Goal: Navigation & Orientation: Find specific page/section

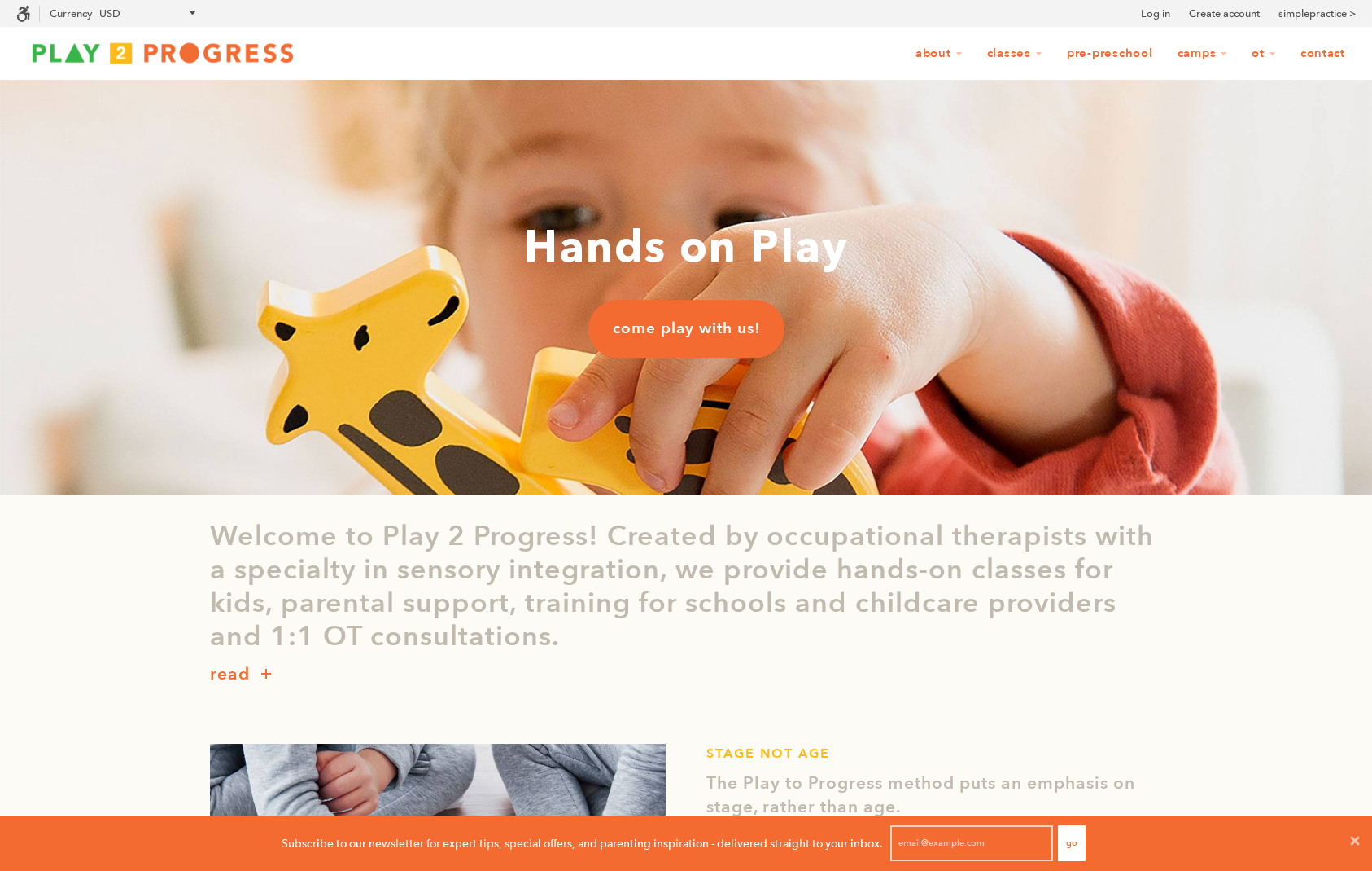
scroll to position [1, 1]
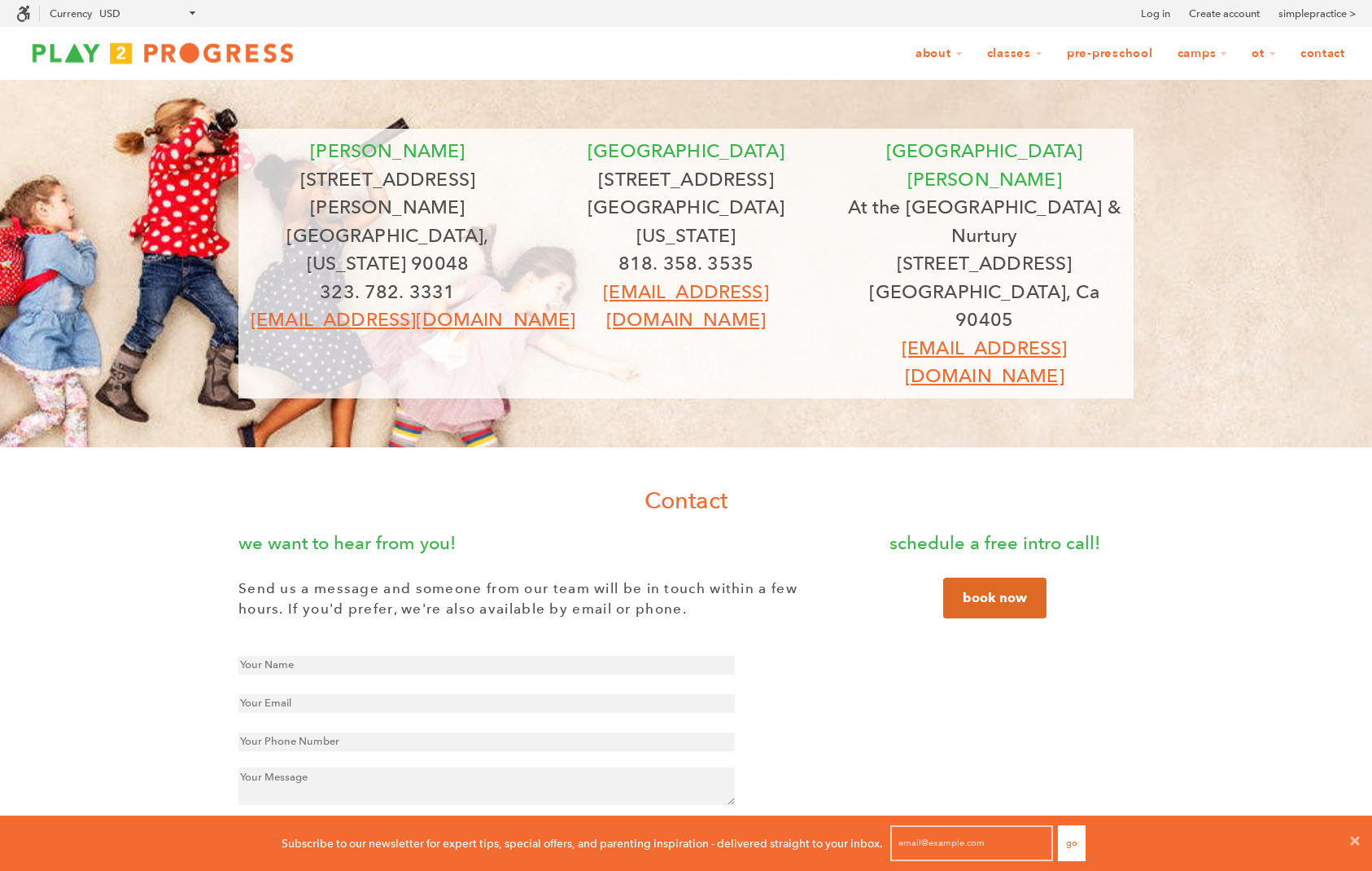
scroll to position [1, 1]
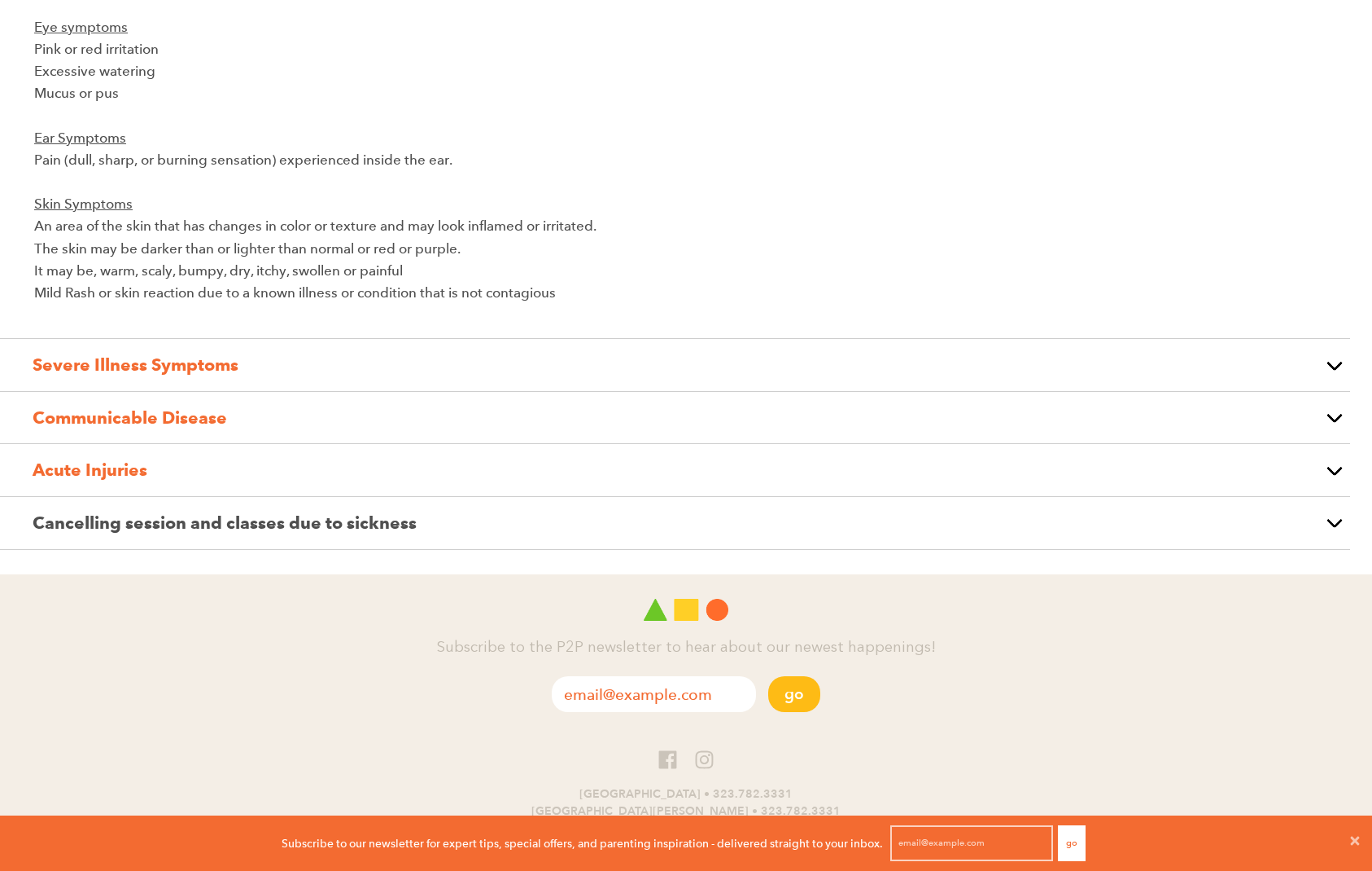
scroll to position [1019, 0]
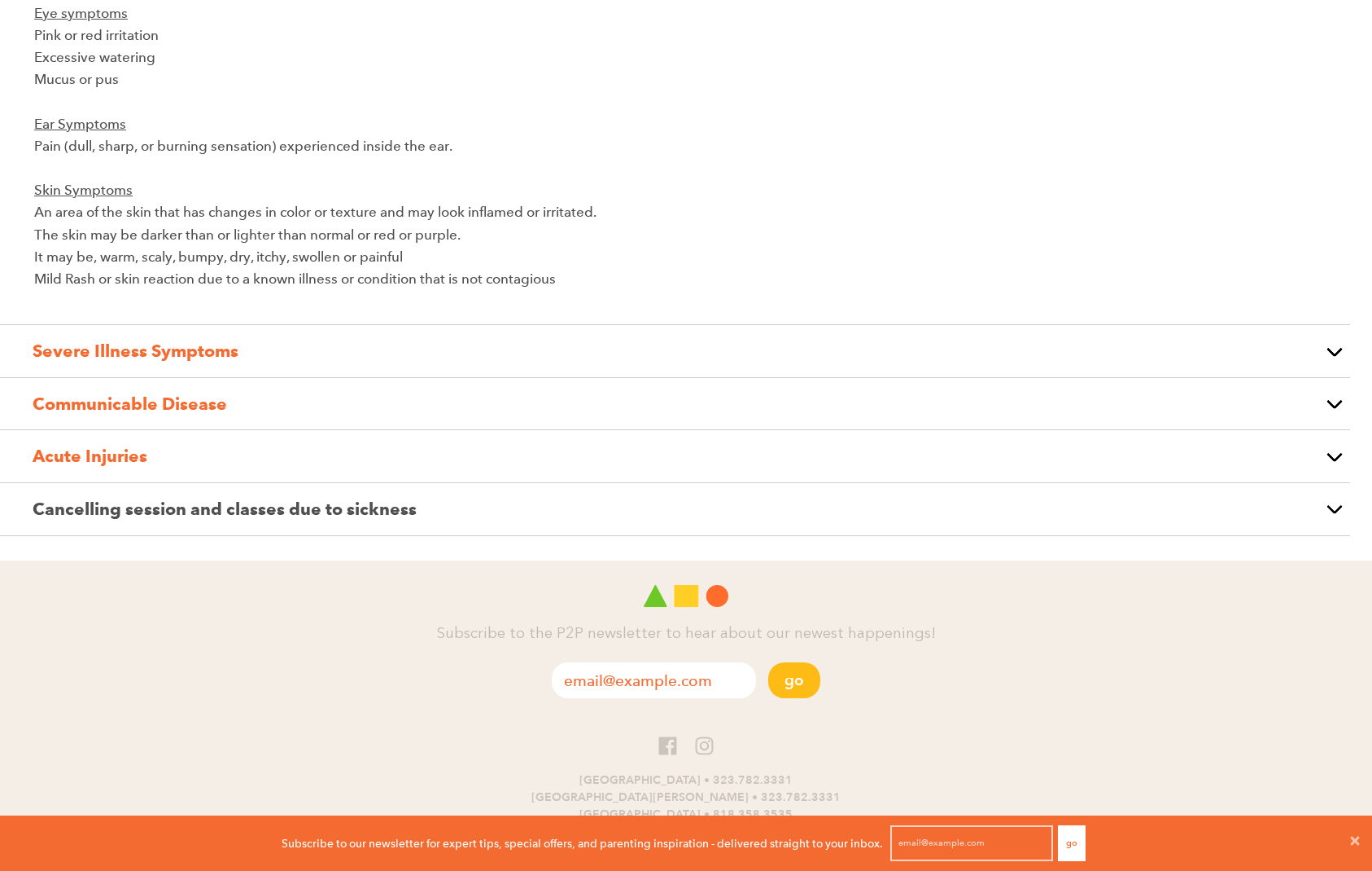
click at [345, 498] on span "Cancelling session and classes due to sickness" at bounding box center [225, 508] width 384 height 20
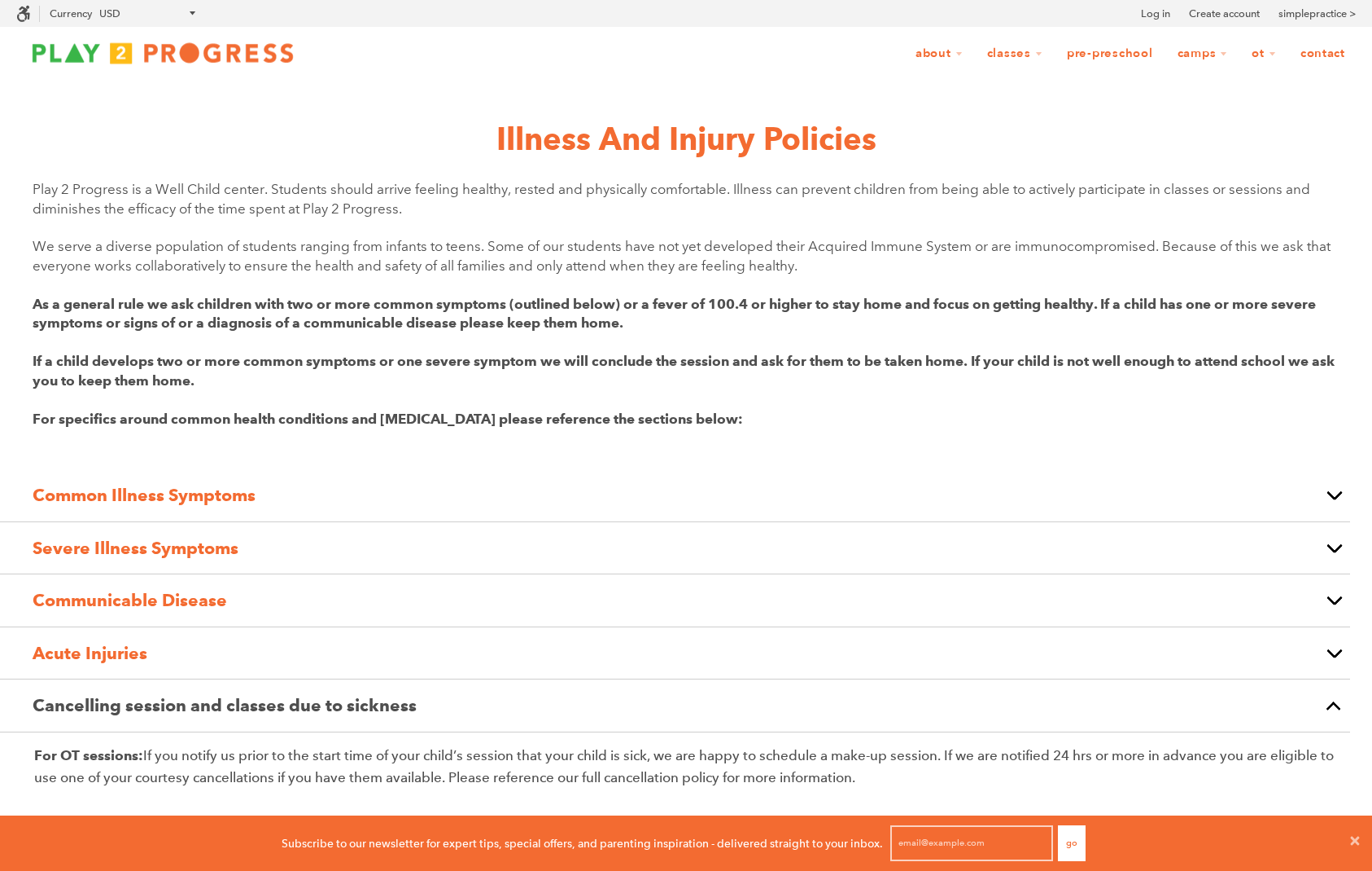
scroll to position [0, 0]
click at [1153, 10] on link "Log in" at bounding box center [1155, 14] width 29 height 16
click at [997, 130] on link "[PERSON_NAME]" at bounding box center [1050, 130] width 145 height 35
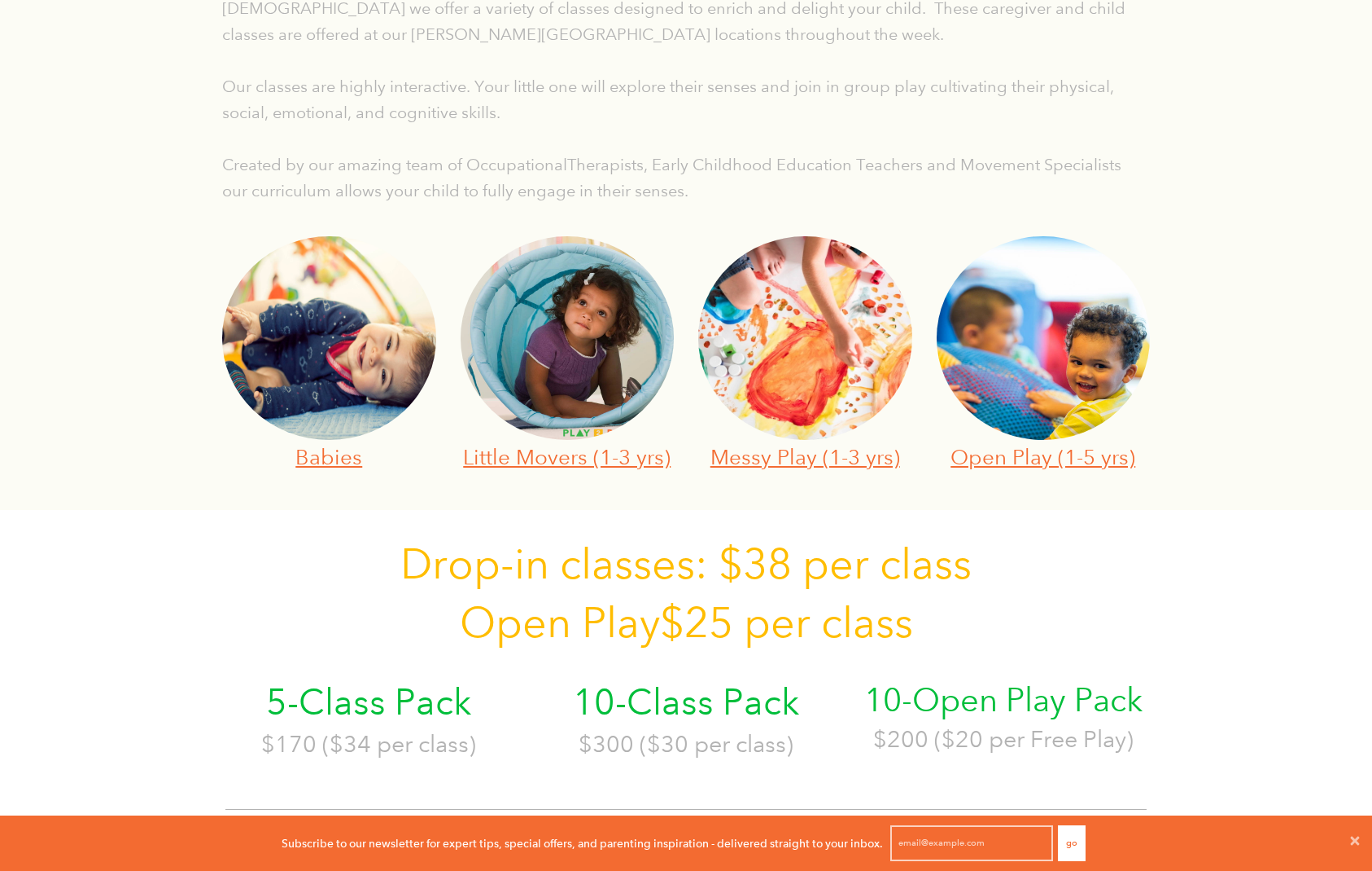
scroll to position [514, 0]
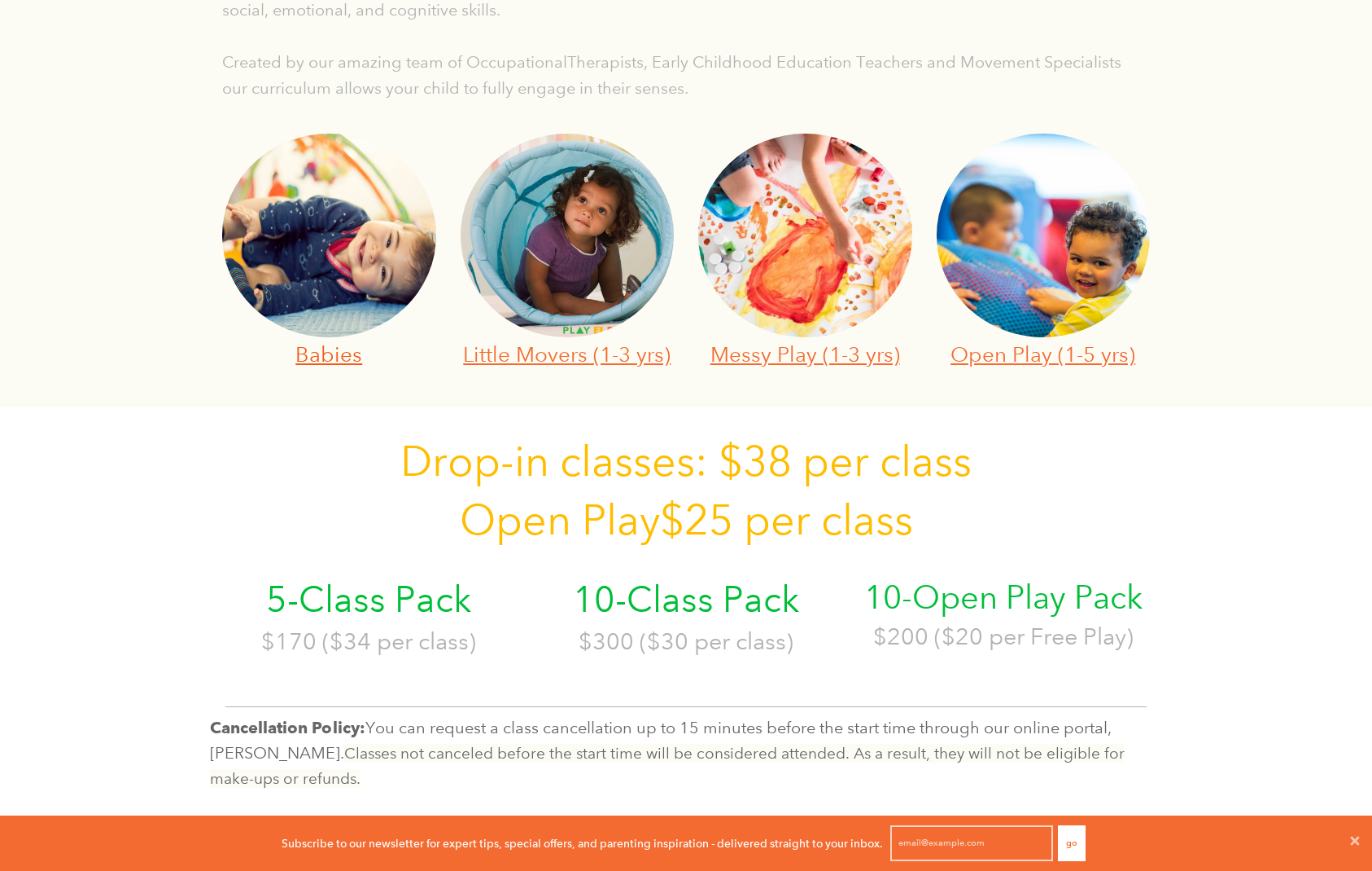
click at [334, 360] on link "Babies" at bounding box center [329, 354] width 67 height 25
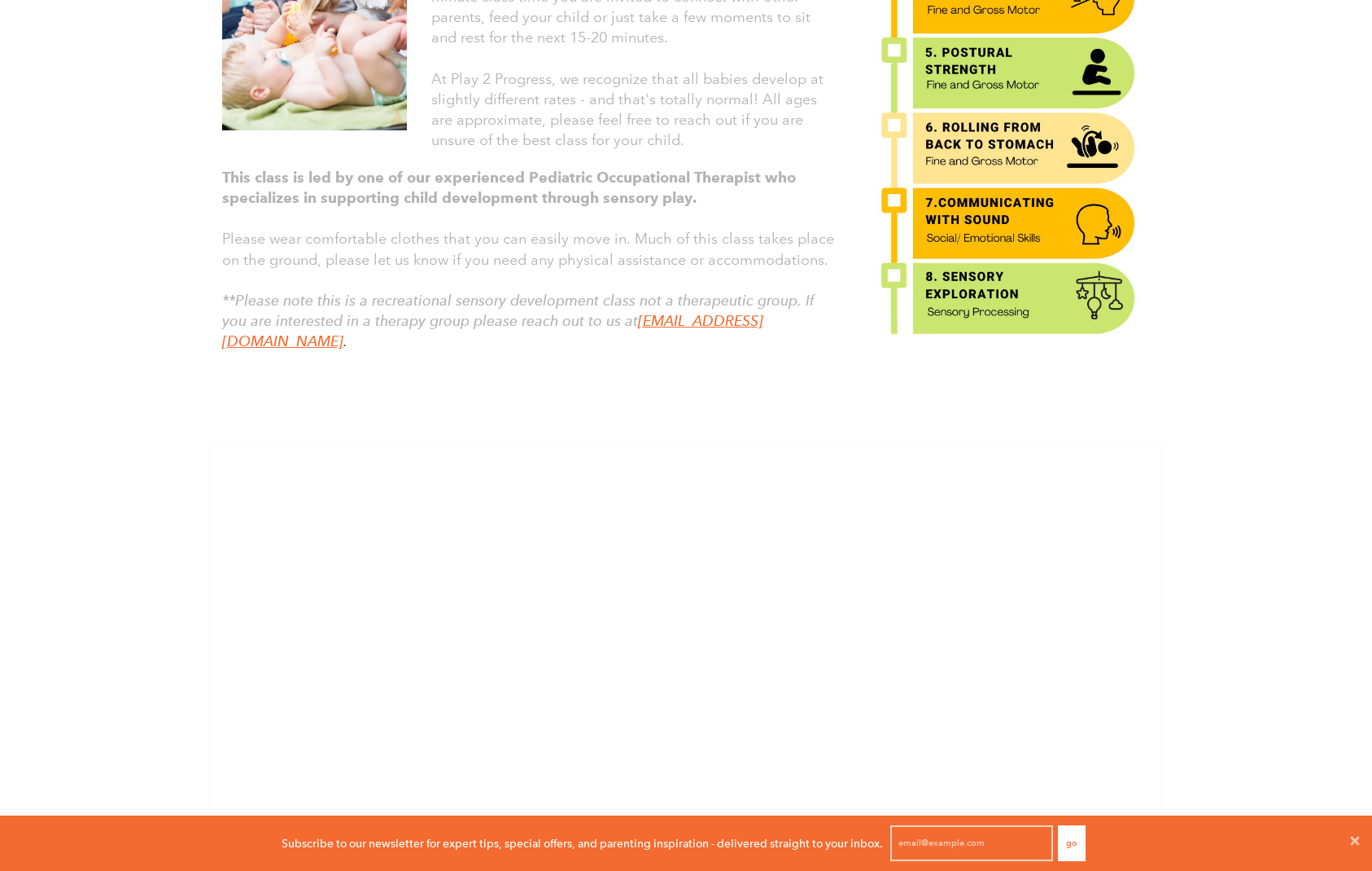
scroll to position [842, 0]
